Goal: Task Accomplishment & Management: Manage account settings

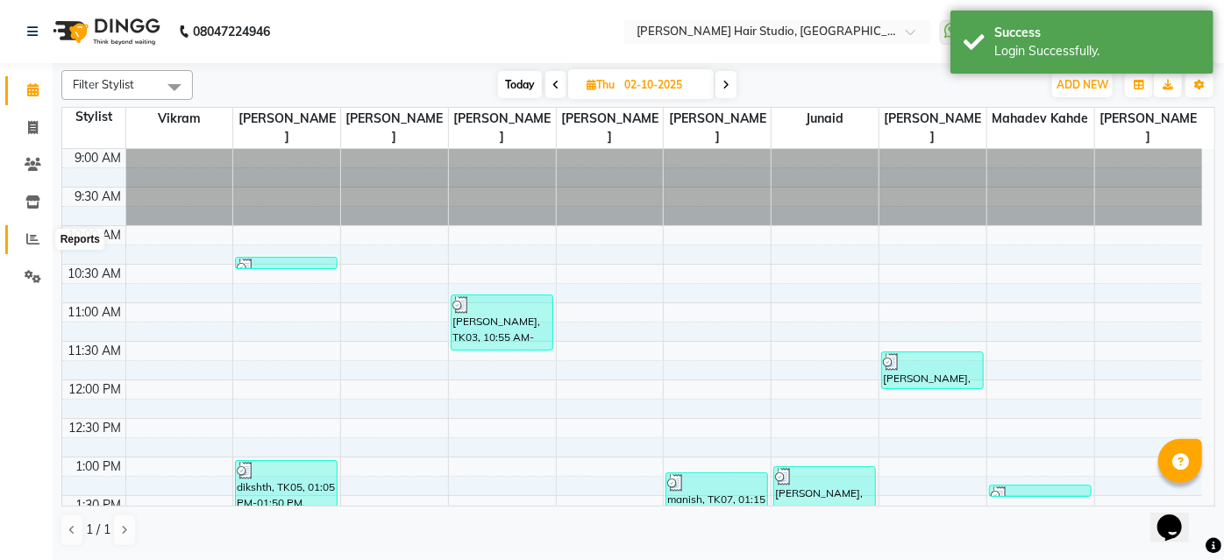
click at [39, 235] on icon at bounding box center [32, 238] width 13 height 13
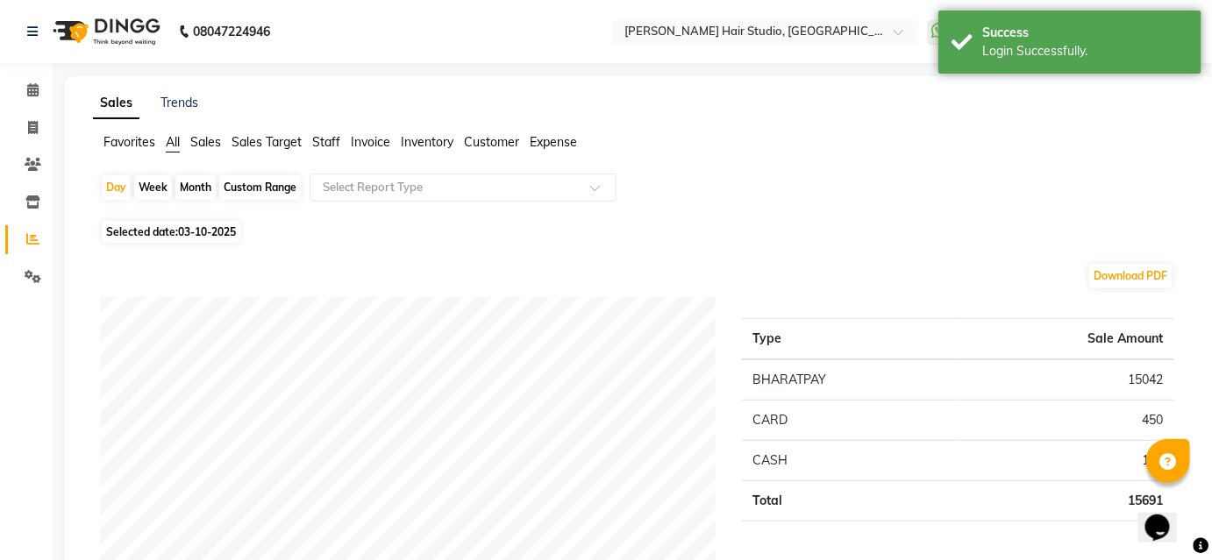
click at [323, 144] on span "Staff" at bounding box center [326, 142] width 28 height 16
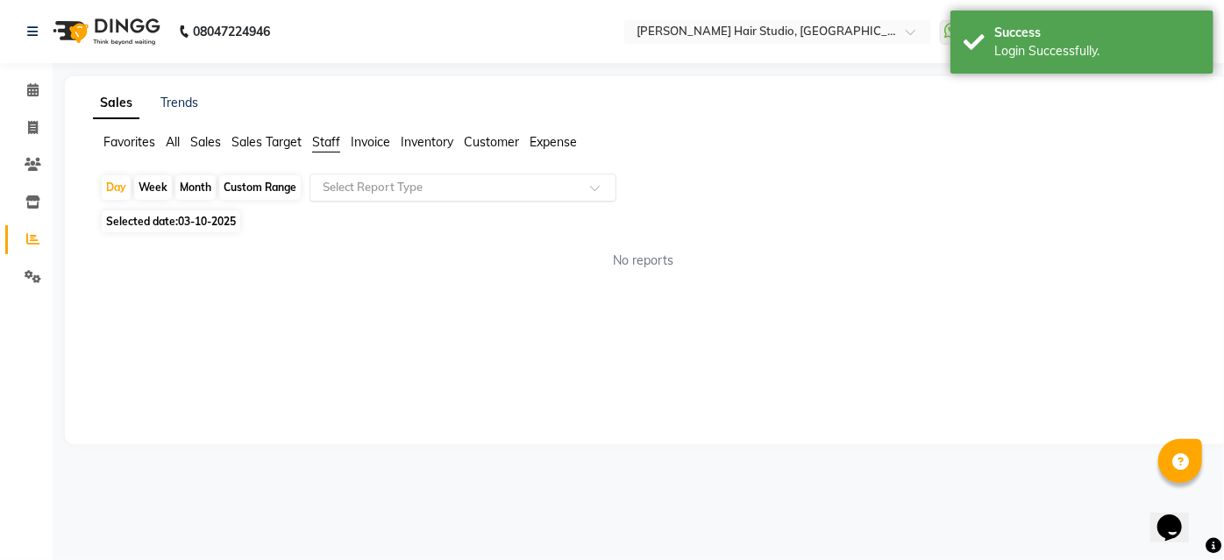
click at [360, 188] on input "text" at bounding box center [445, 188] width 253 height 18
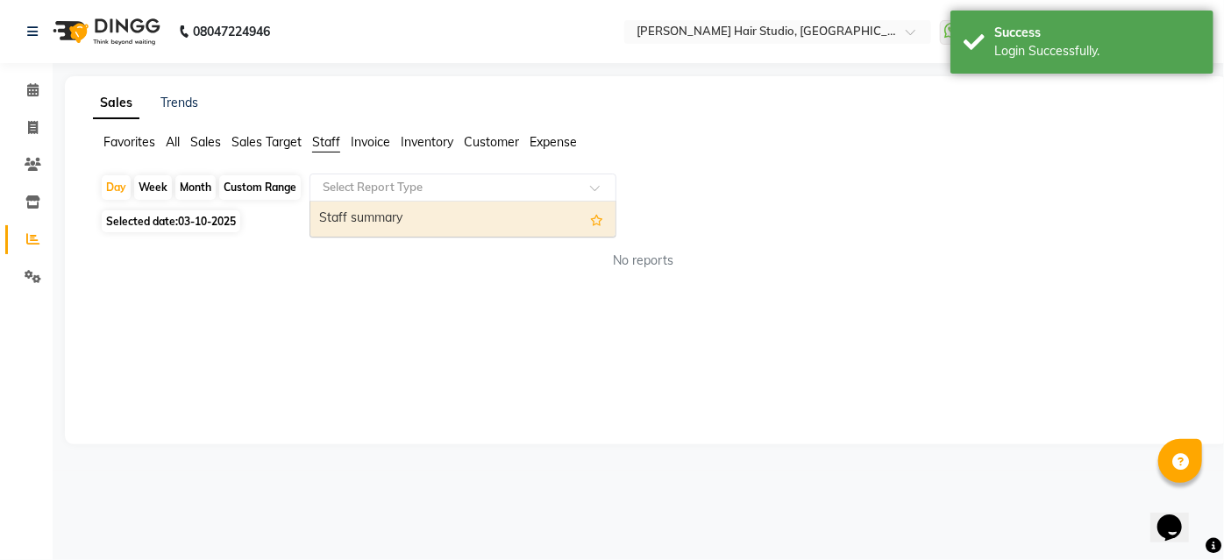
click at [360, 206] on div "Staff summary" at bounding box center [462, 219] width 305 height 35
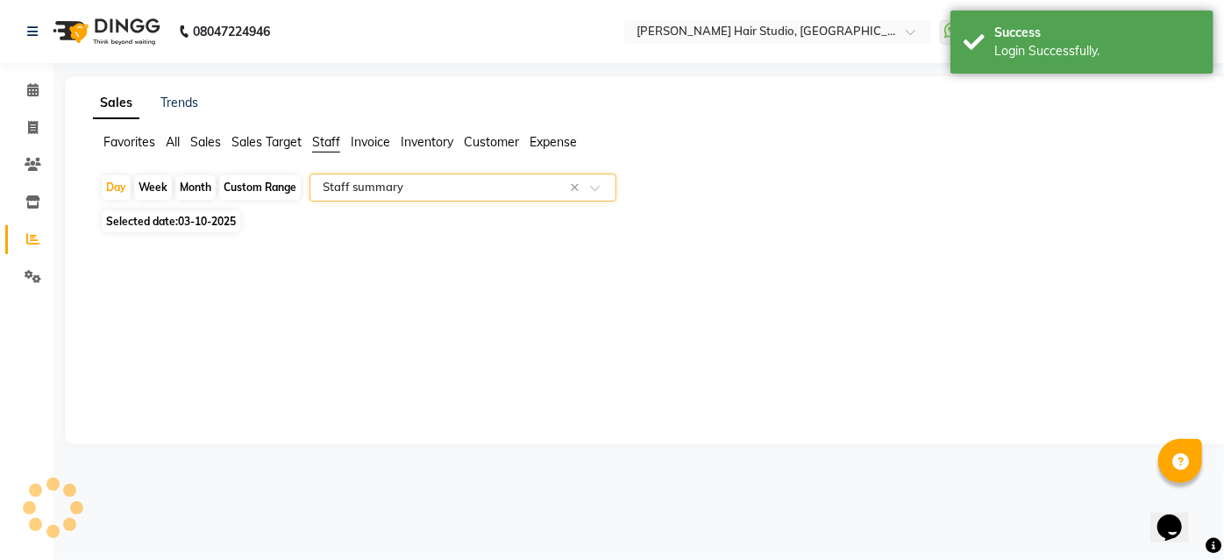
select select "full_report"
select select "csv"
click at [210, 212] on span "Selected date: 03-10-2025" at bounding box center [171, 221] width 139 height 22
select select "10"
select select "2025"
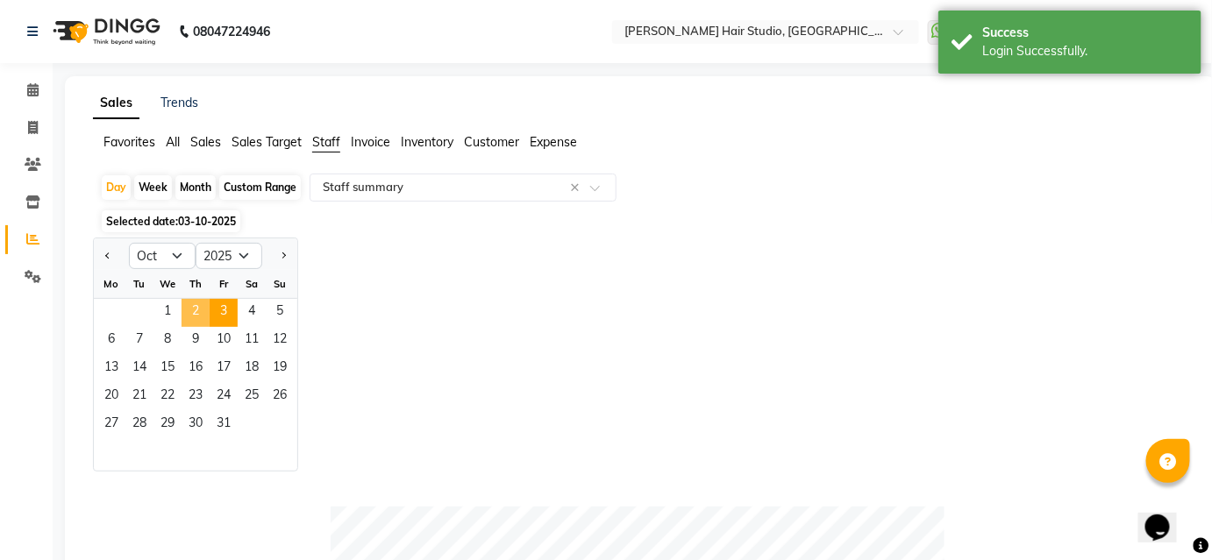
click at [194, 306] on span "2" at bounding box center [196, 313] width 28 height 28
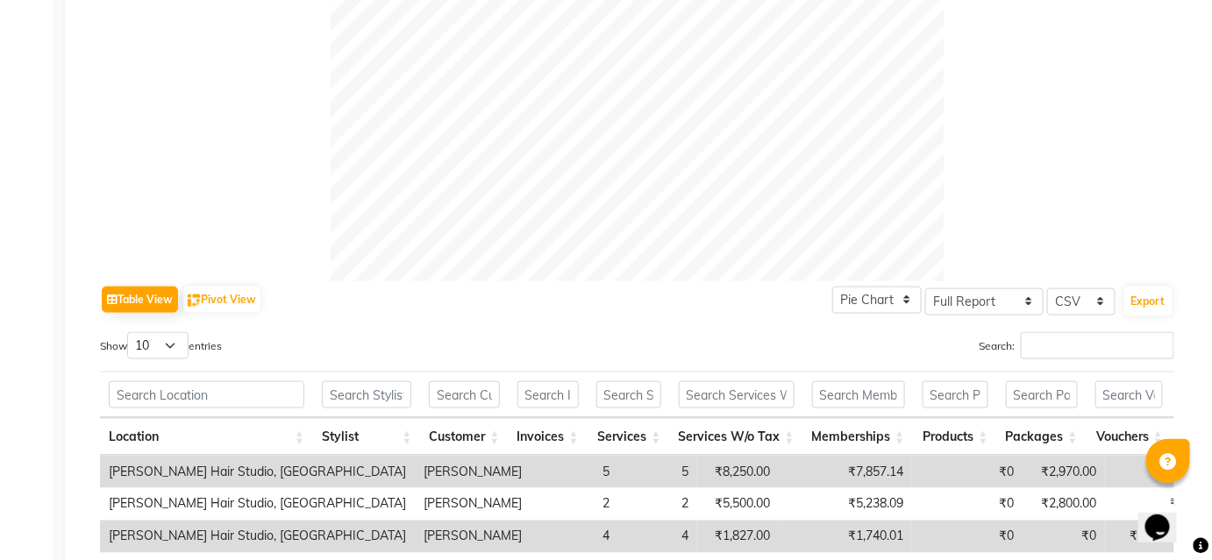
scroll to position [881, 0]
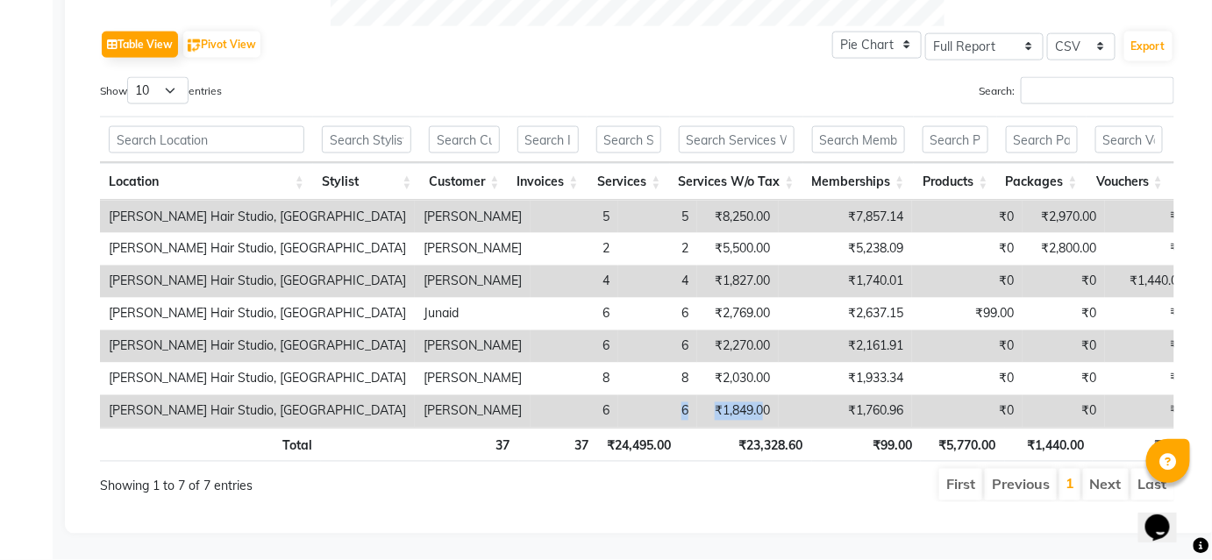
drag, startPoint x: 549, startPoint y: 403, endPoint x: 660, endPoint y: 404, distance: 111.4
click at [660, 404] on tr "[PERSON_NAME] Hair Studio, Hinjewadi Shweta Kale 6 6 ₹1,849.00 ₹1,760.96 ₹0 ₹0 …" at bounding box center [1106, 411] width 2013 height 32
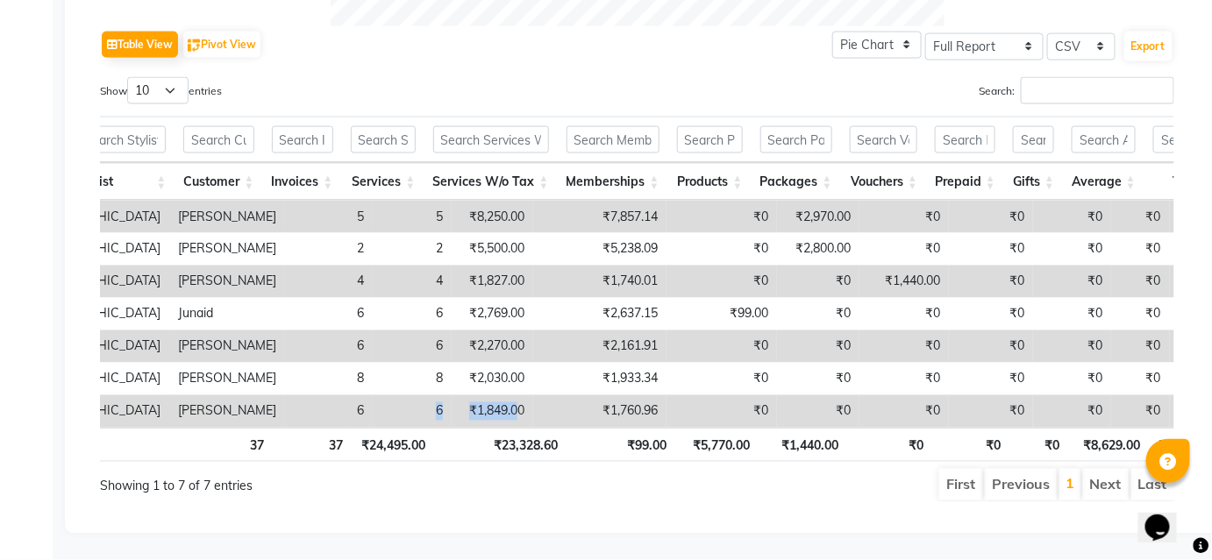
scroll to position [0, 0]
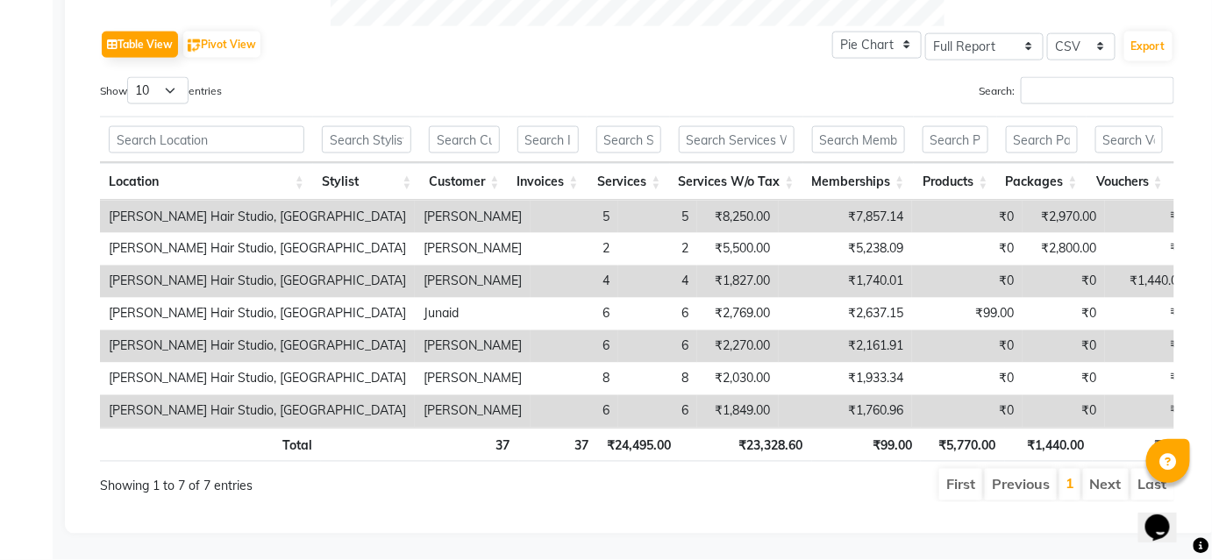
click at [509, 77] on div "Show 10 25 50 100 entries" at bounding box center [362, 94] width 524 height 34
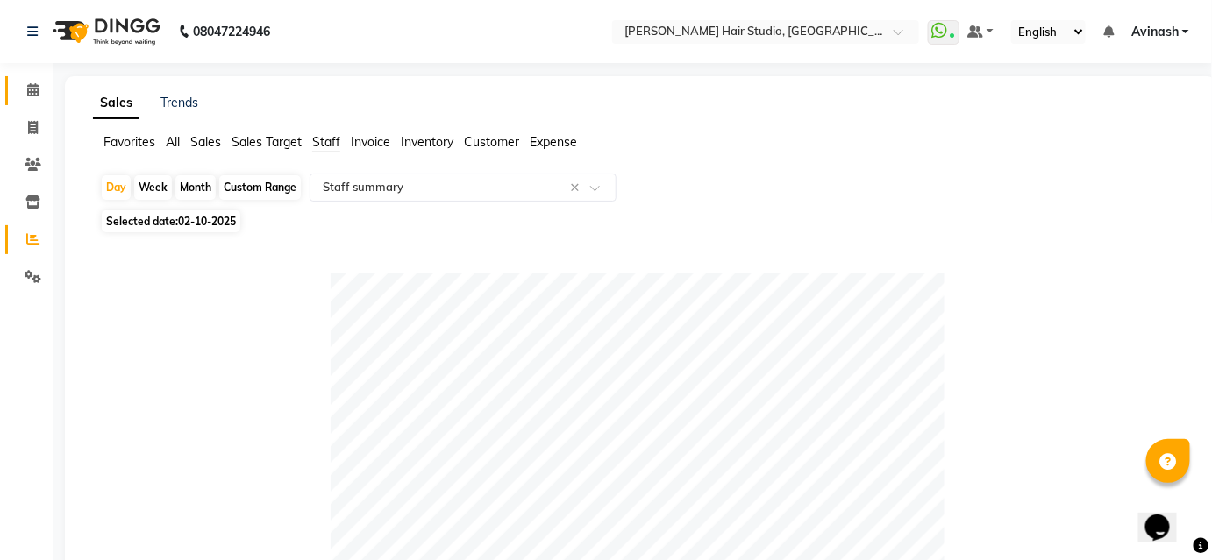
click at [31, 100] on link "Calendar" at bounding box center [26, 90] width 42 height 29
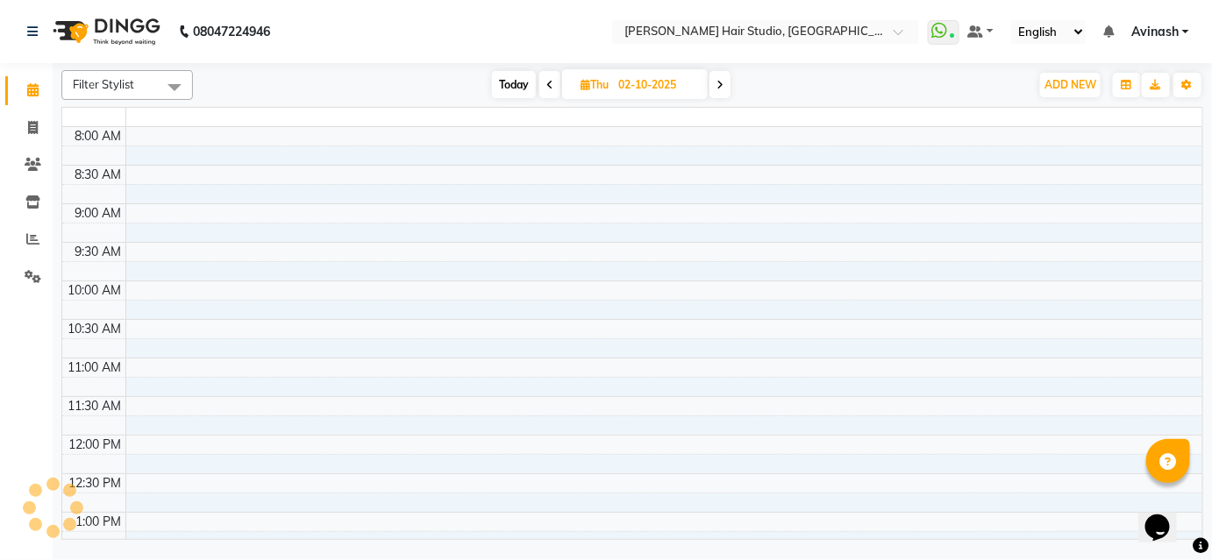
click at [31, 100] on link "Calendar" at bounding box center [26, 90] width 42 height 29
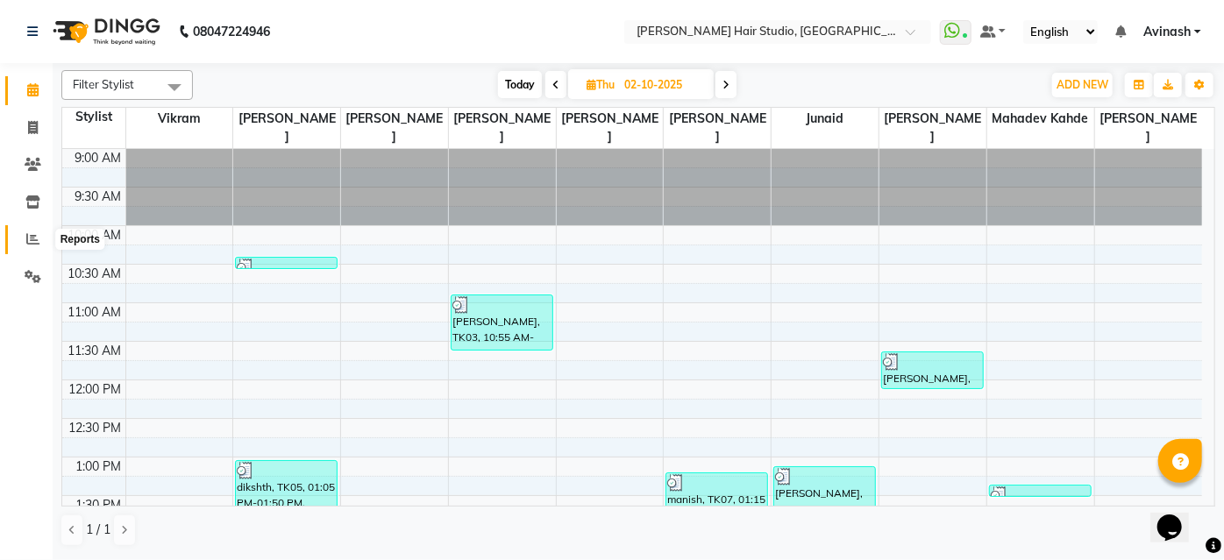
click at [35, 231] on span at bounding box center [33, 240] width 31 height 20
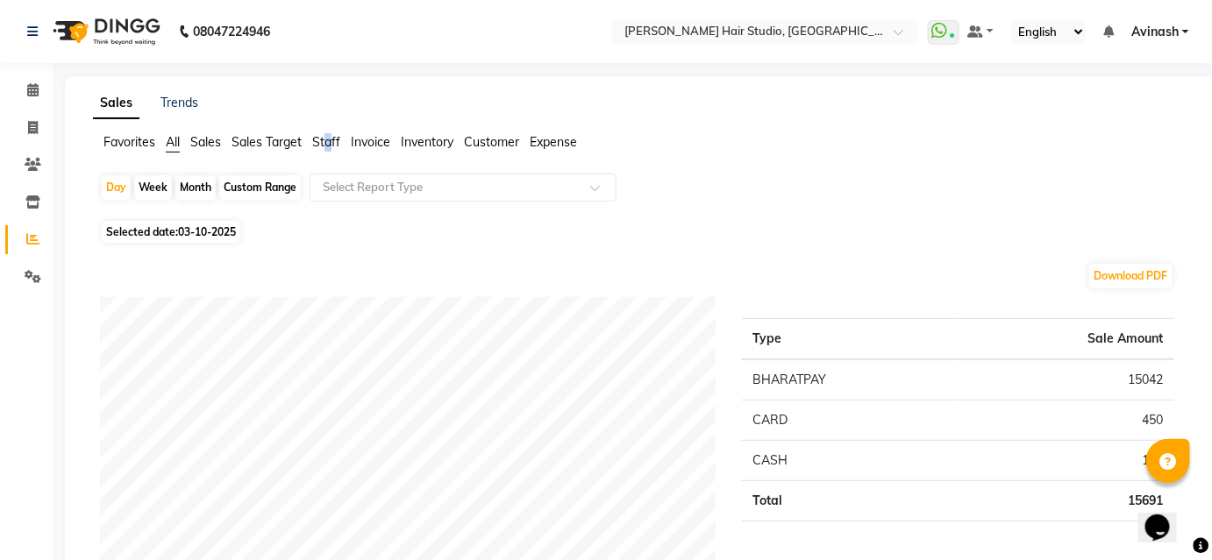
click at [330, 144] on span "Staff" at bounding box center [326, 142] width 28 height 16
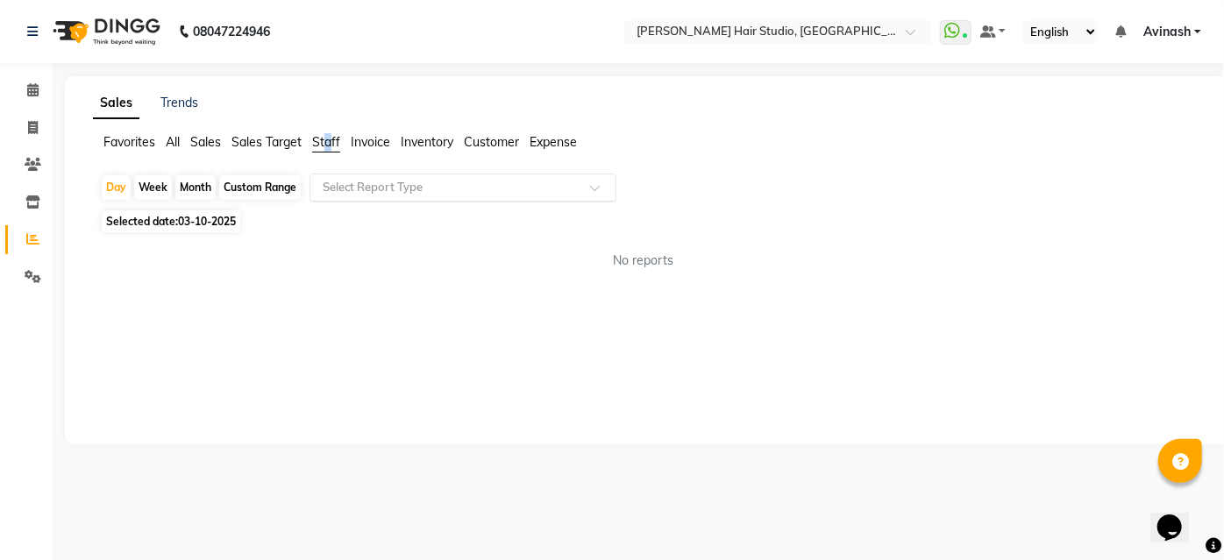
click at [381, 179] on input "text" at bounding box center [445, 188] width 253 height 18
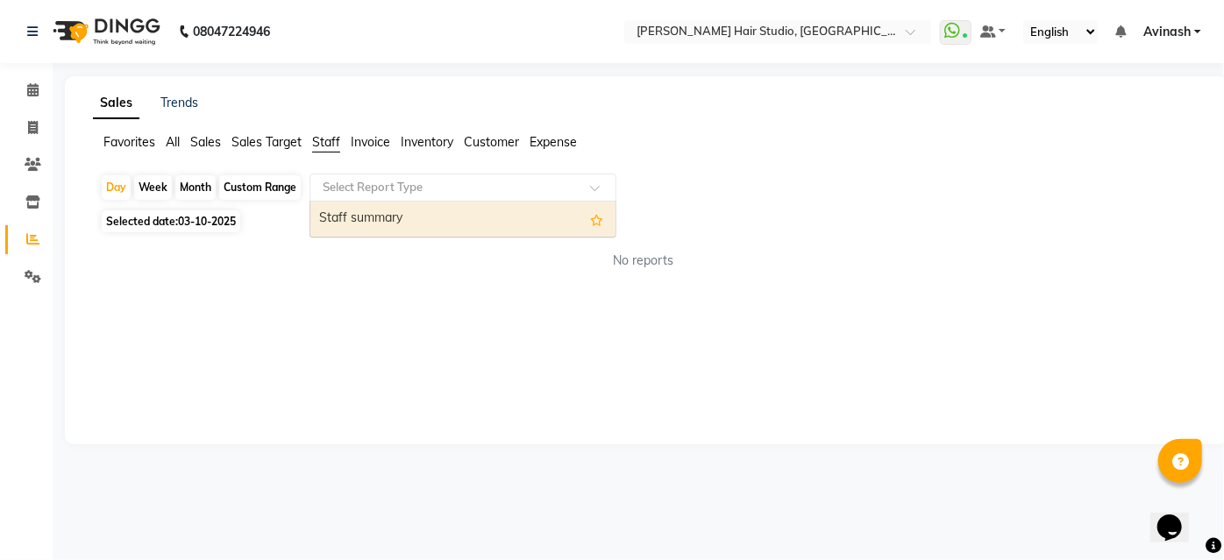
click at [387, 230] on div "Staff summary" at bounding box center [462, 219] width 305 height 35
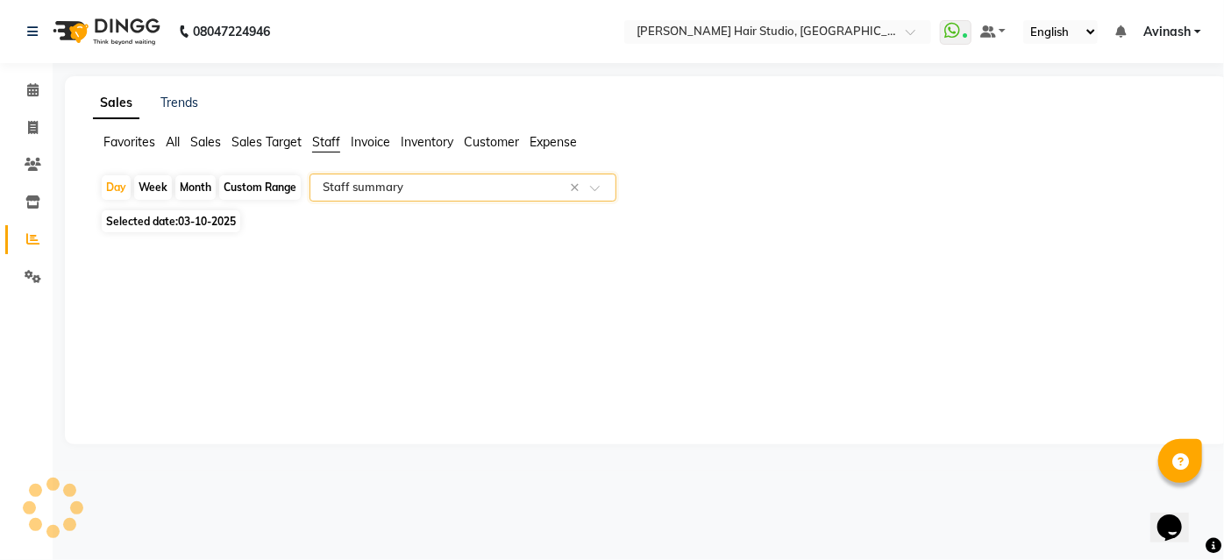
select select "full_report"
select select "csv"
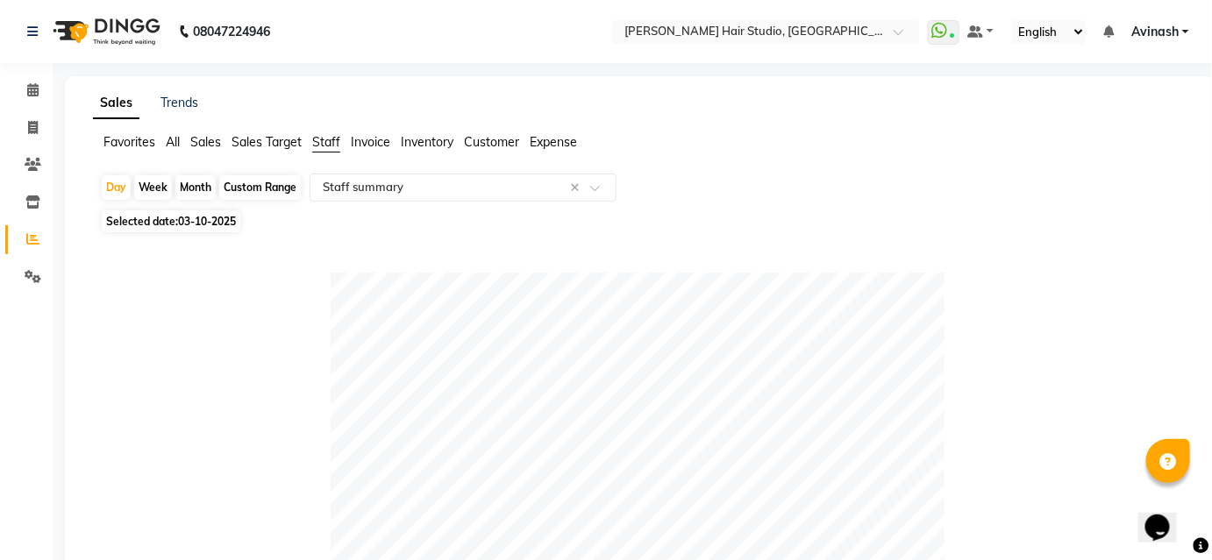
click at [219, 214] on span "Selected date: 03-10-2025" at bounding box center [171, 221] width 139 height 22
select select "10"
select select "2025"
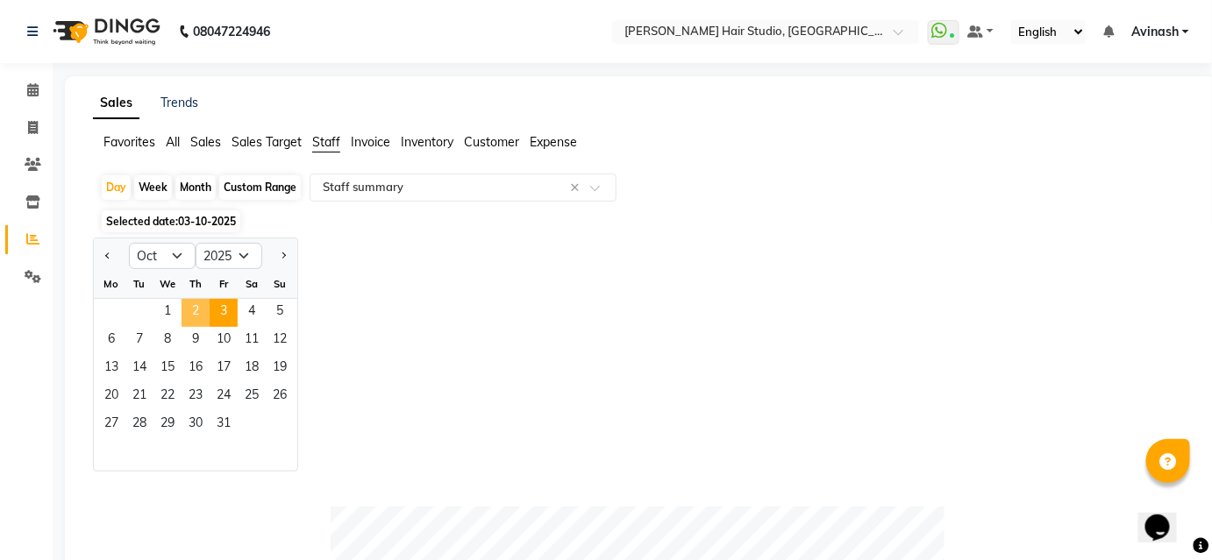
click at [201, 303] on span "2" at bounding box center [196, 313] width 28 height 28
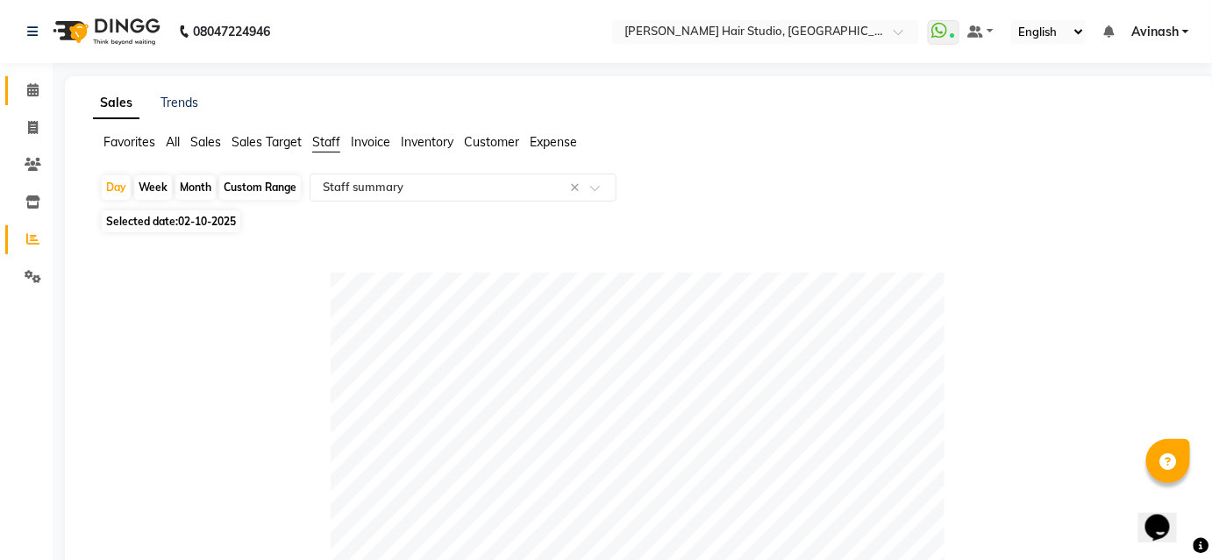
click at [32, 104] on link "Calendar" at bounding box center [26, 90] width 42 height 29
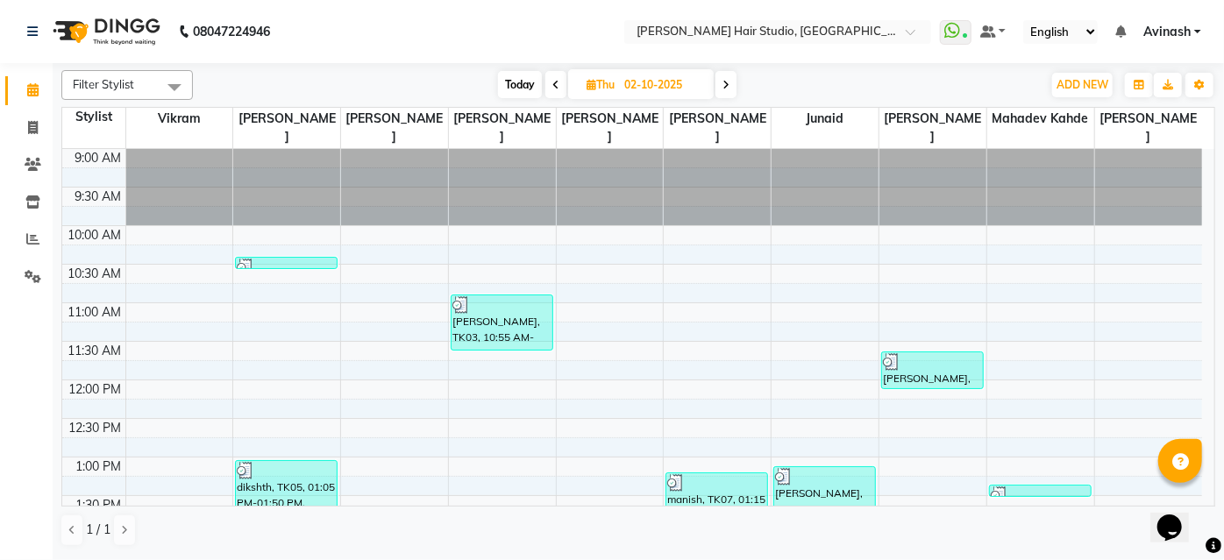
click at [1165, 25] on span "Avinash" at bounding box center [1166, 32] width 47 height 18
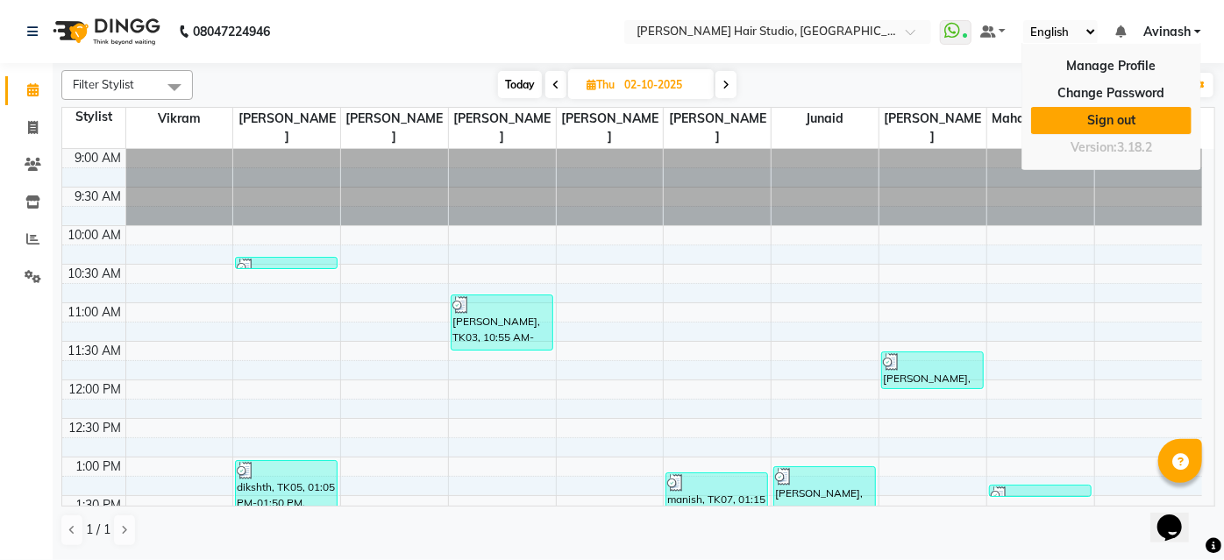
click at [1132, 107] on link "Sign out" at bounding box center [1111, 120] width 160 height 27
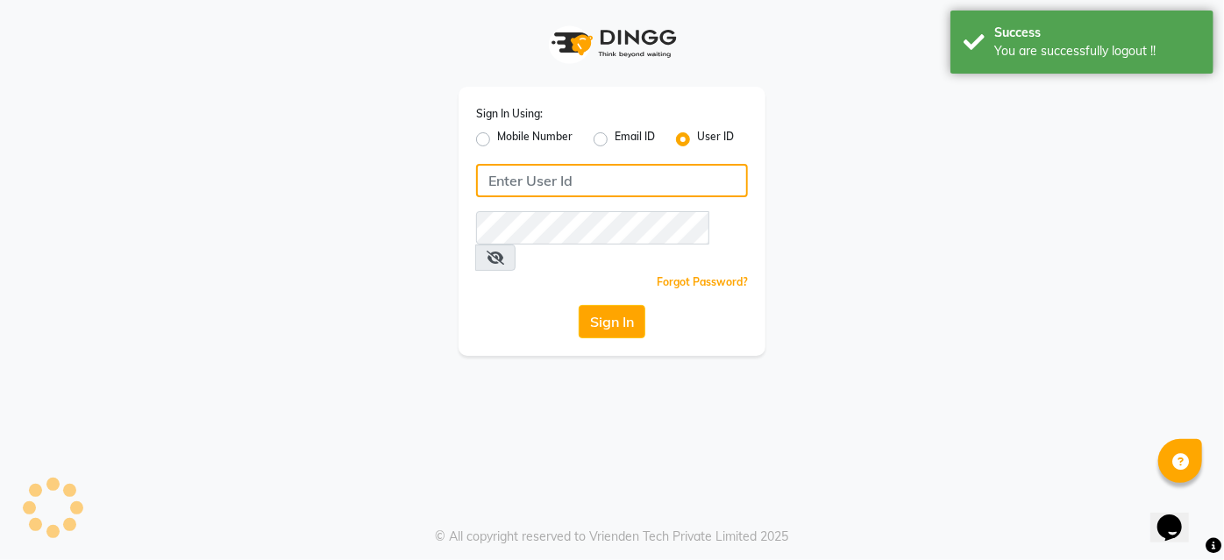
type input "9637373219"
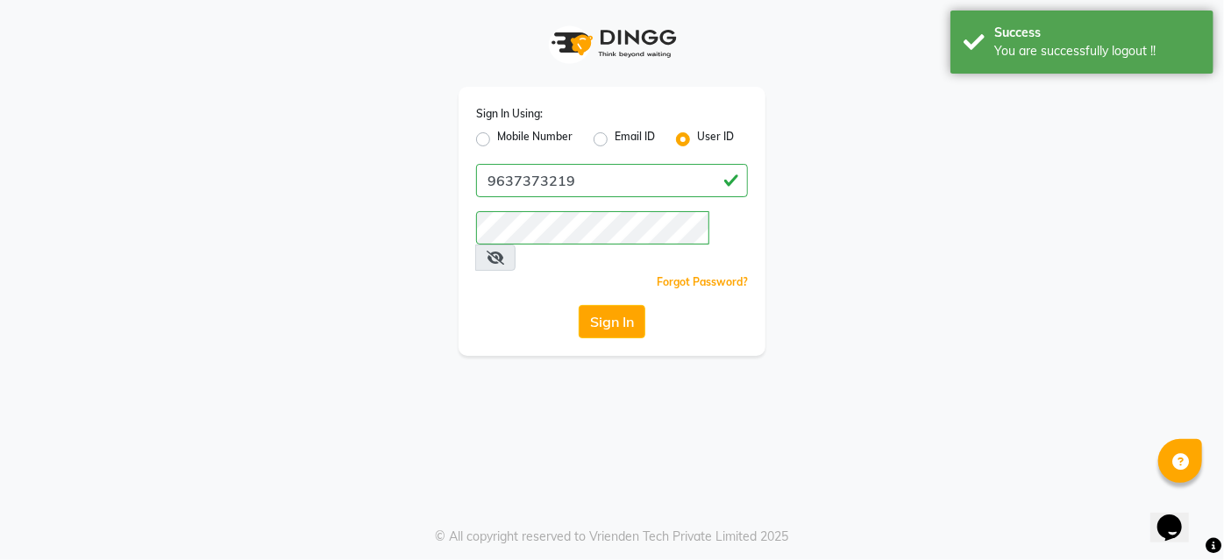
click at [497, 140] on label "Mobile Number" at bounding box center [534, 139] width 75 height 21
click at [497, 140] on input "Mobile Number" at bounding box center [502, 134] width 11 height 11
radio input "true"
radio input "false"
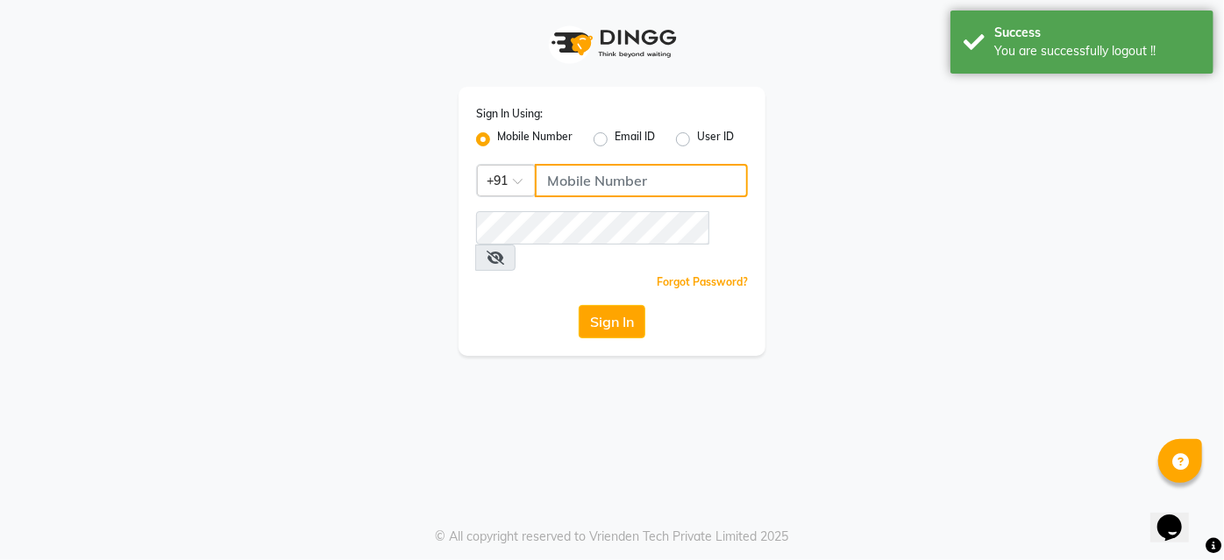
drag, startPoint x: 558, startPoint y: 167, endPoint x: 575, endPoint y: 172, distance: 18.1
click at [558, 167] on input "Username" at bounding box center [641, 180] width 213 height 33
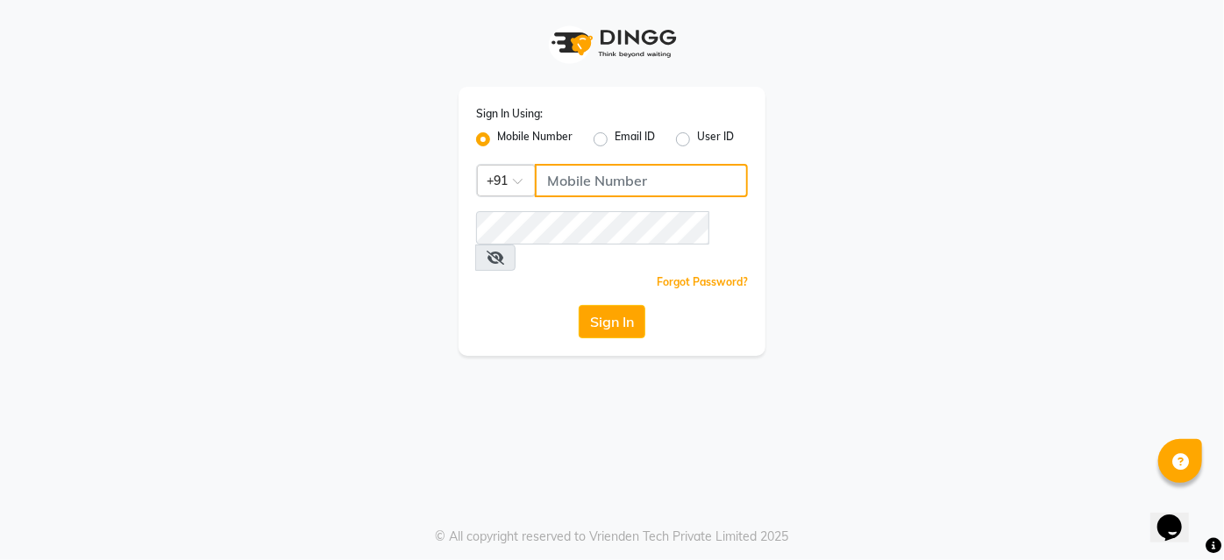
type input "9860439414"
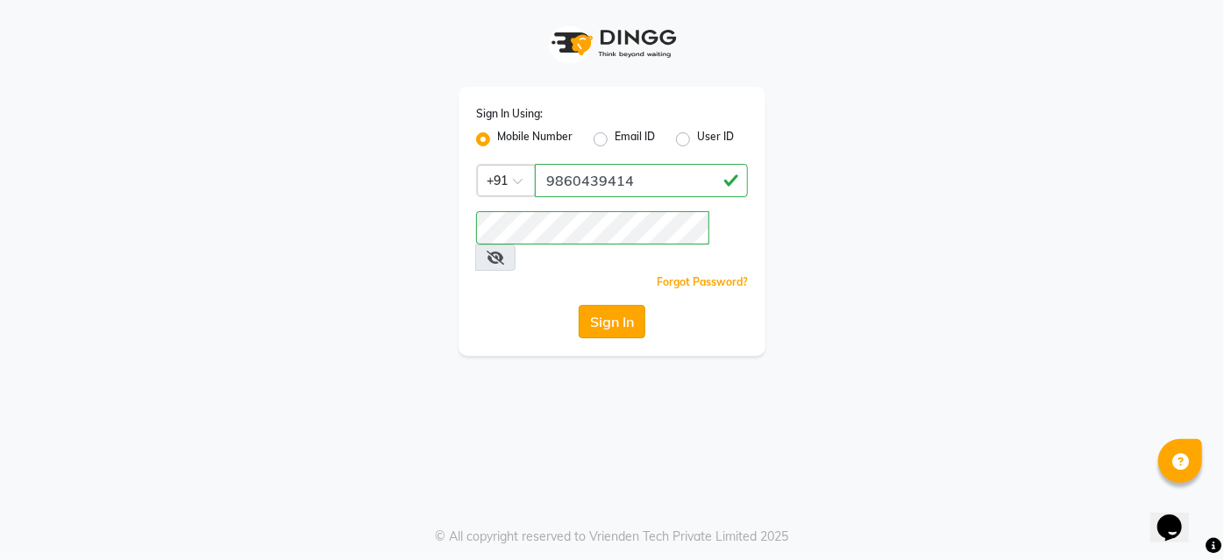
click at [622, 305] on button "Sign In" at bounding box center [612, 321] width 67 height 33
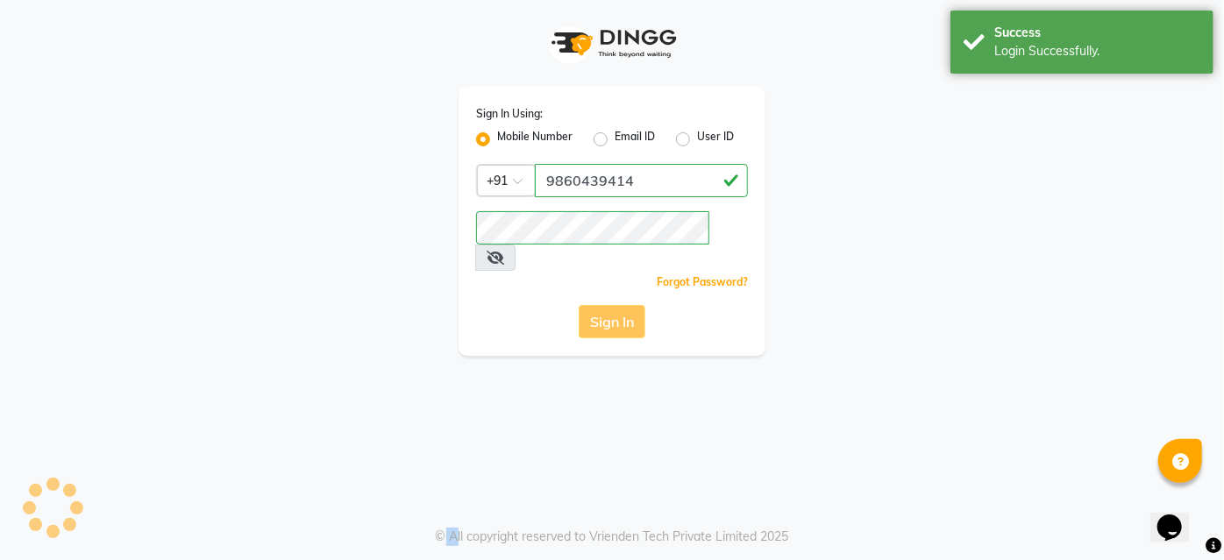
click at [622, 305] on div "Sign In" at bounding box center [612, 321] width 272 height 33
